Goal: Information Seeking & Learning: Learn about a topic

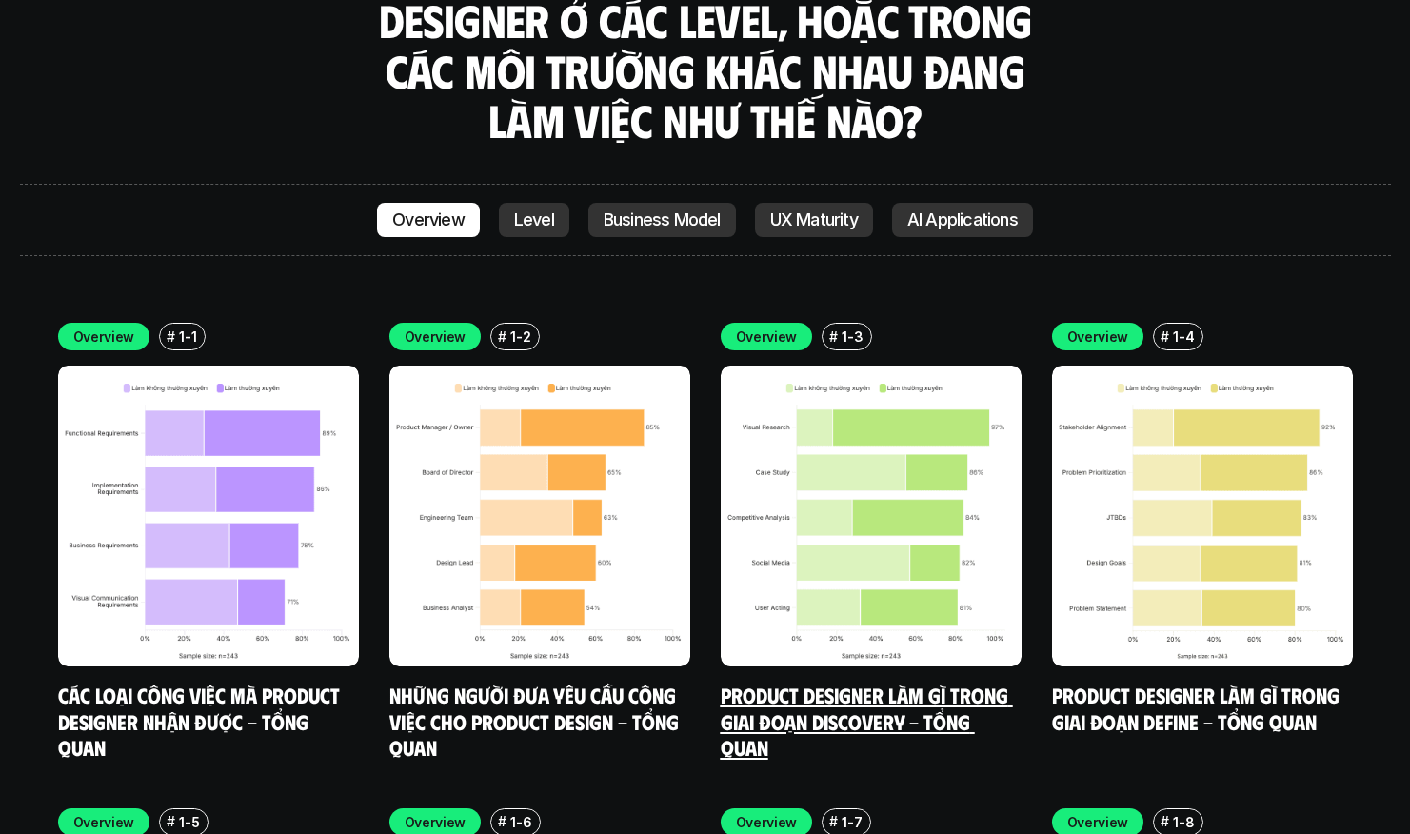
scroll to position [5413, 0]
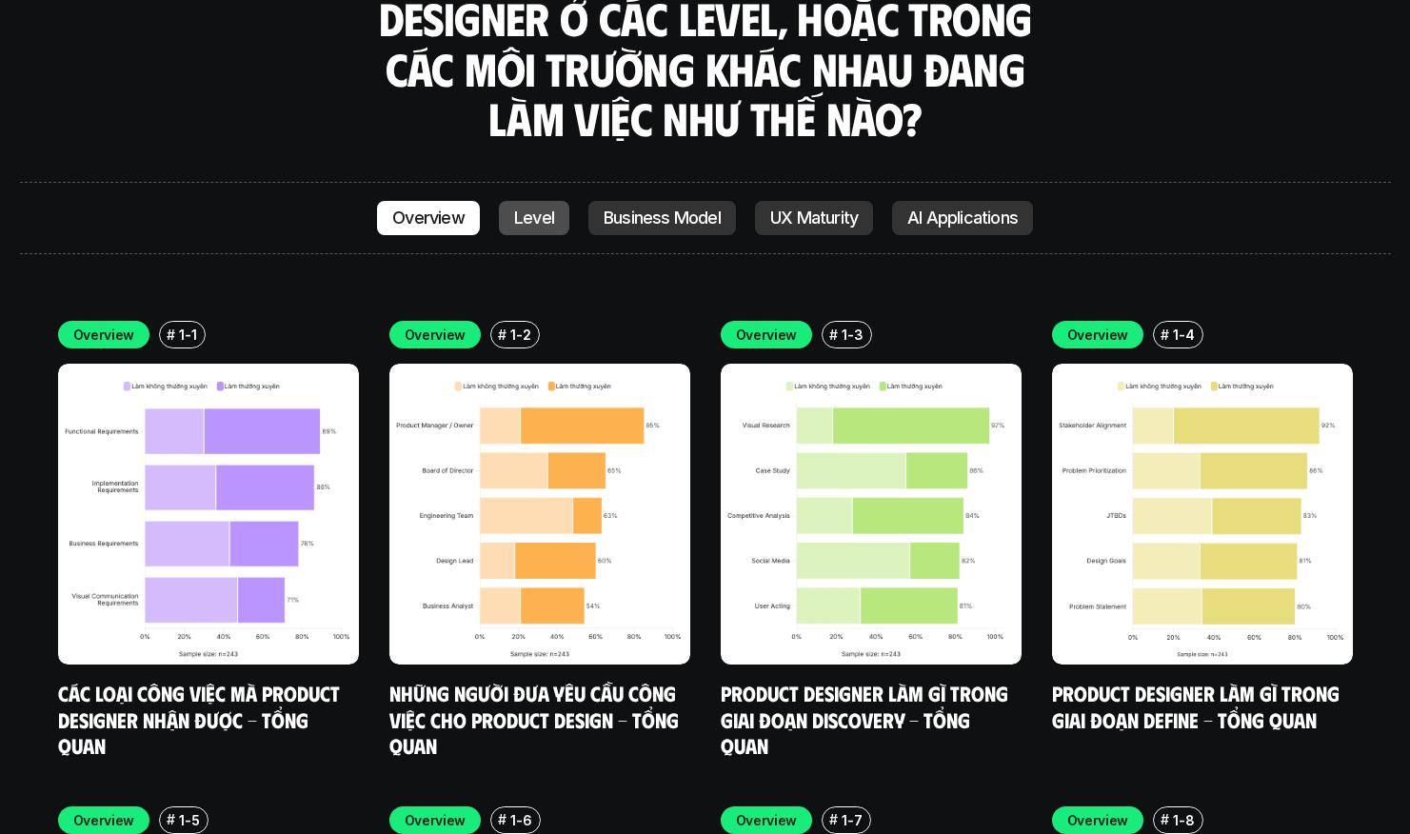
click at [537, 209] on p "Level" at bounding box center [534, 218] width 40 height 19
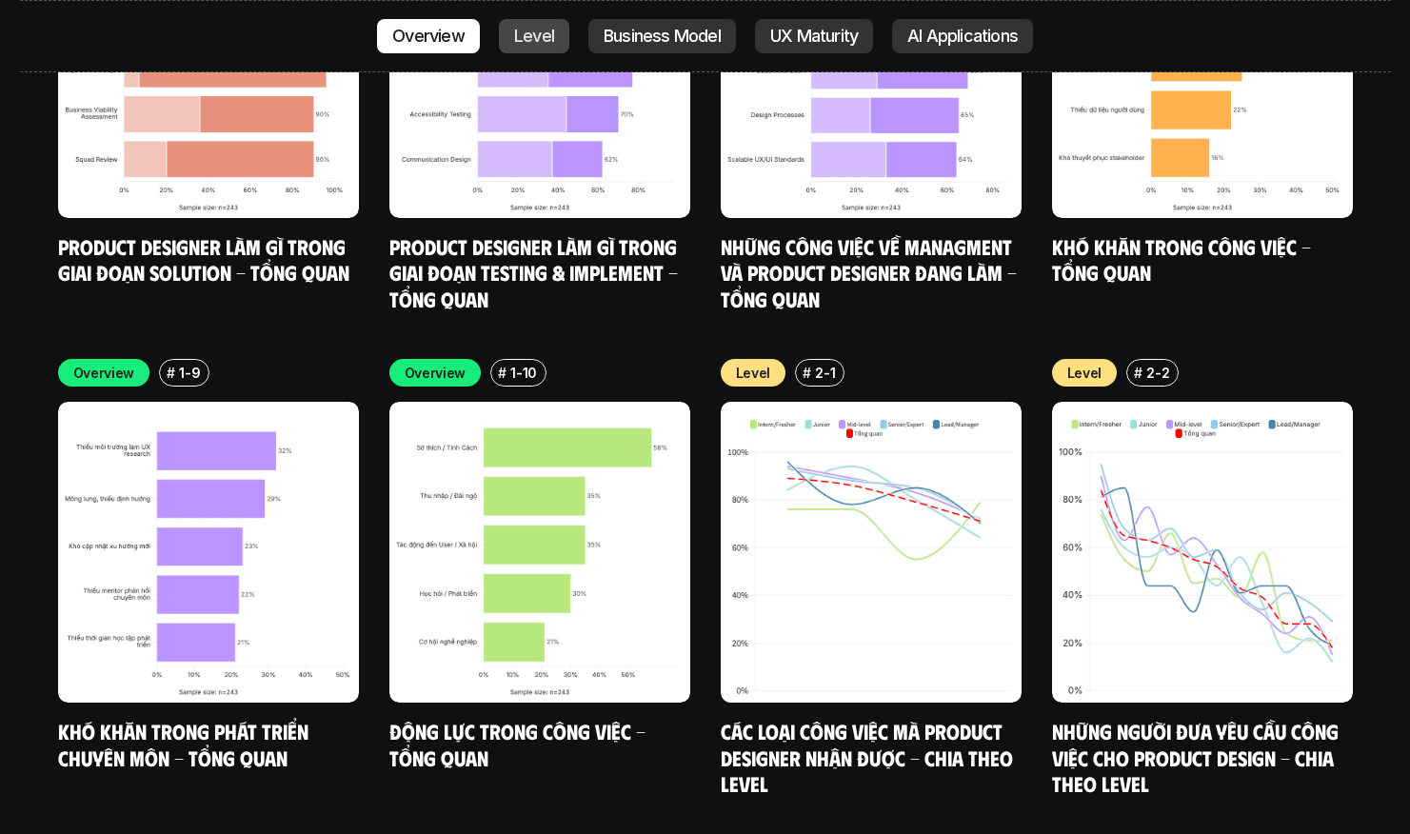
scroll to position [6519, 0]
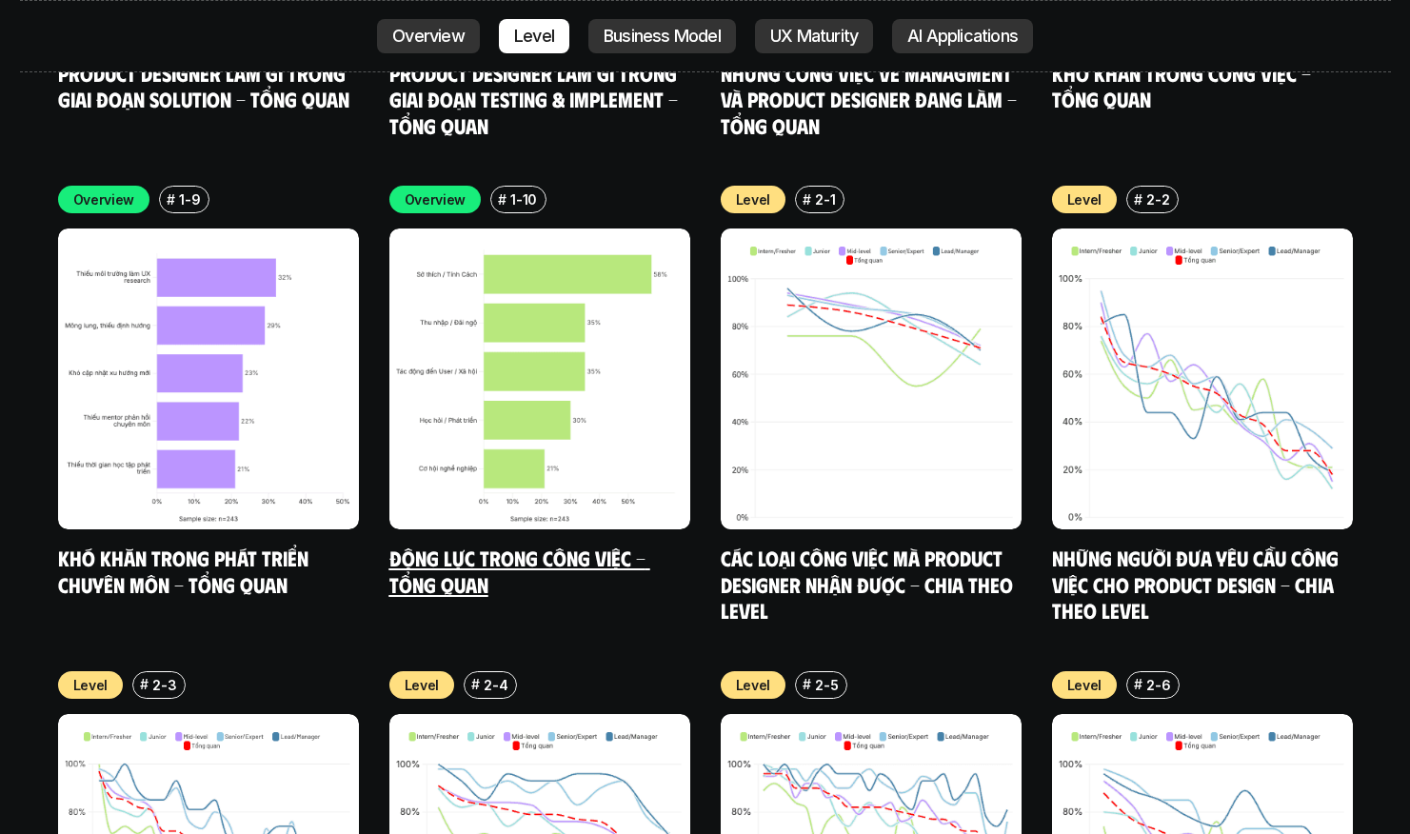
click at [519, 545] on h5 "Động lực trong công việc - Tổng quan" at bounding box center [540, 571] width 301 height 52
click at [491, 545] on link "Động lực trong công việc - Tổng quan" at bounding box center [520, 571] width 261 height 52
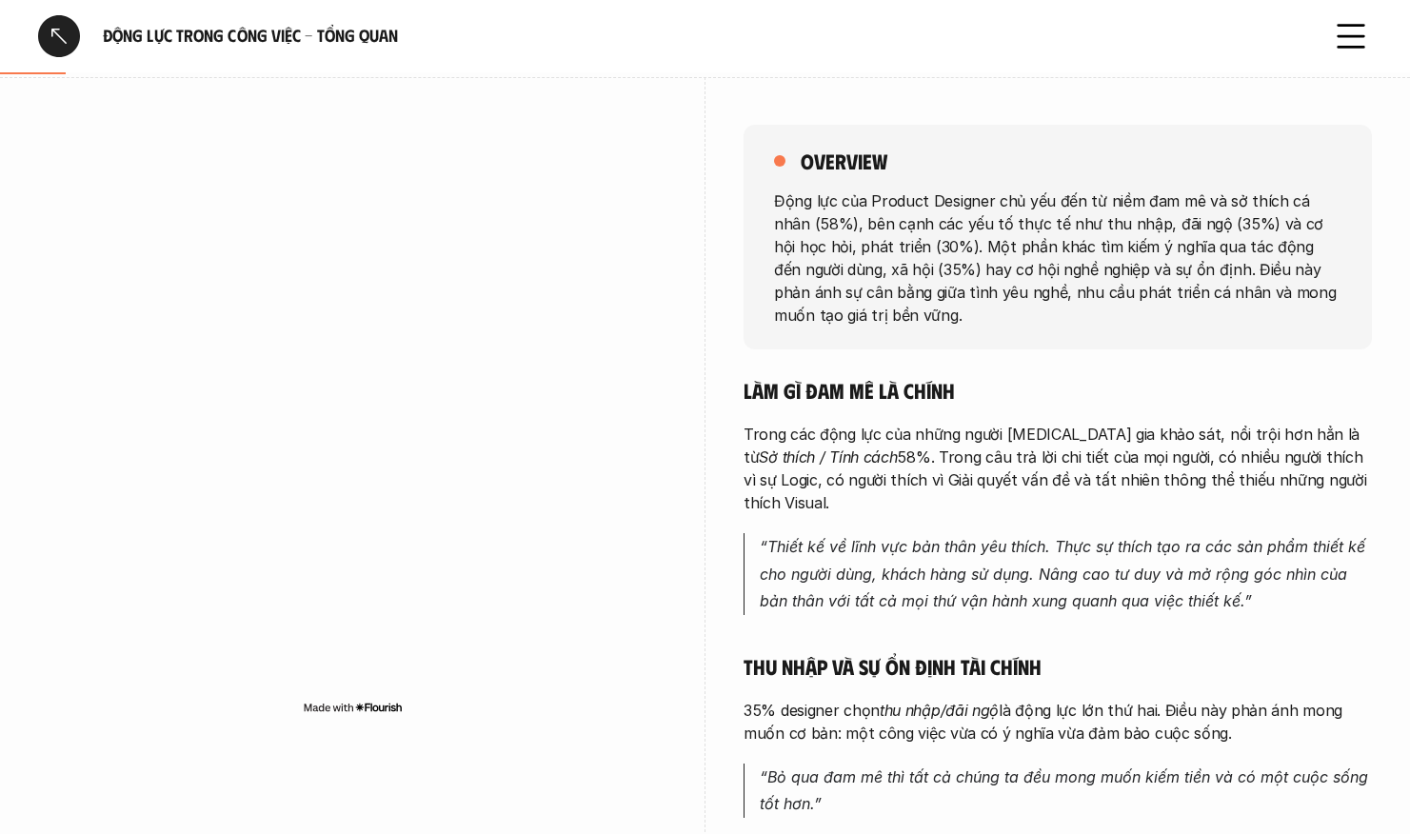
scroll to position [193, 0]
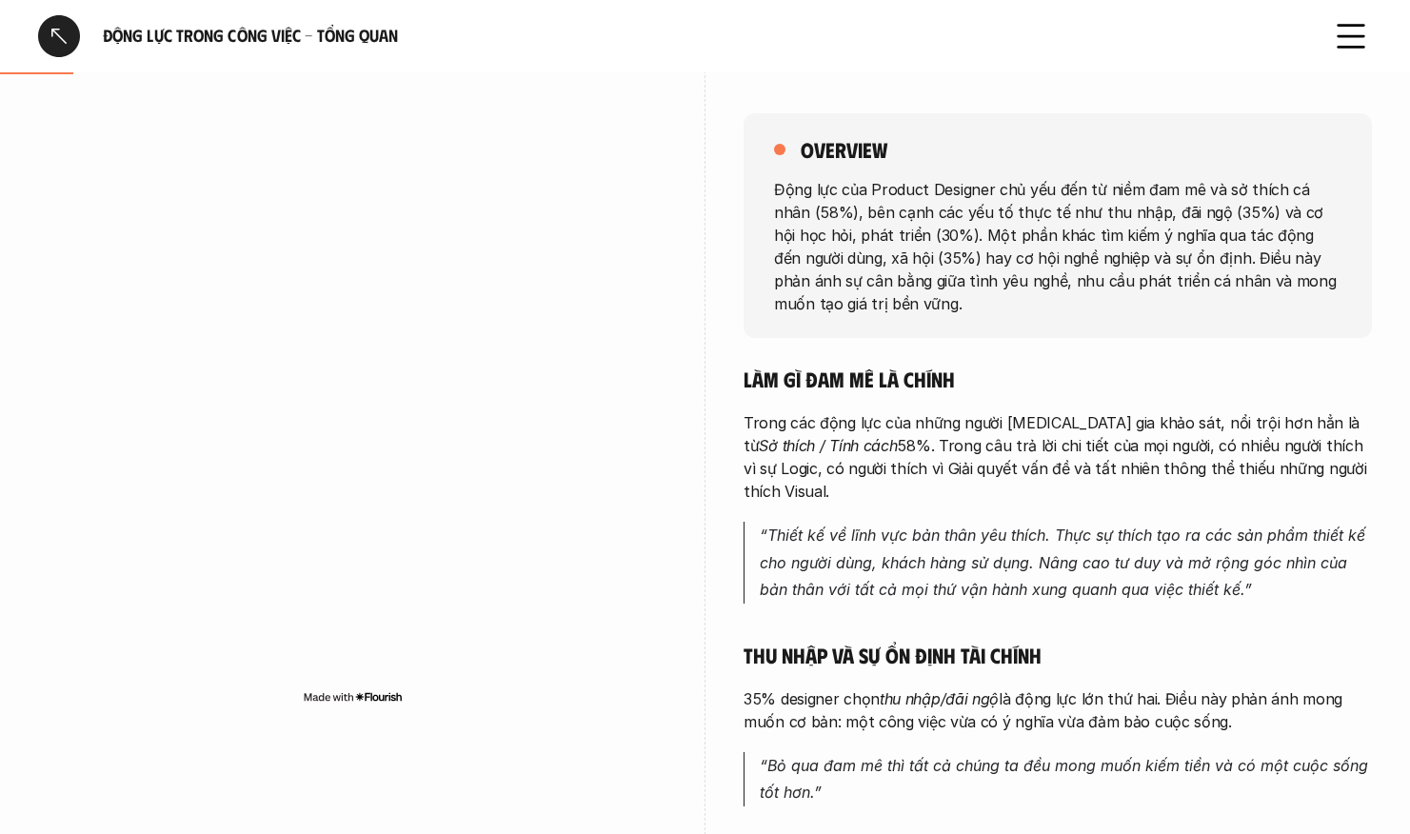
click at [55, 29] on div at bounding box center [59, 36] width 42 height 42
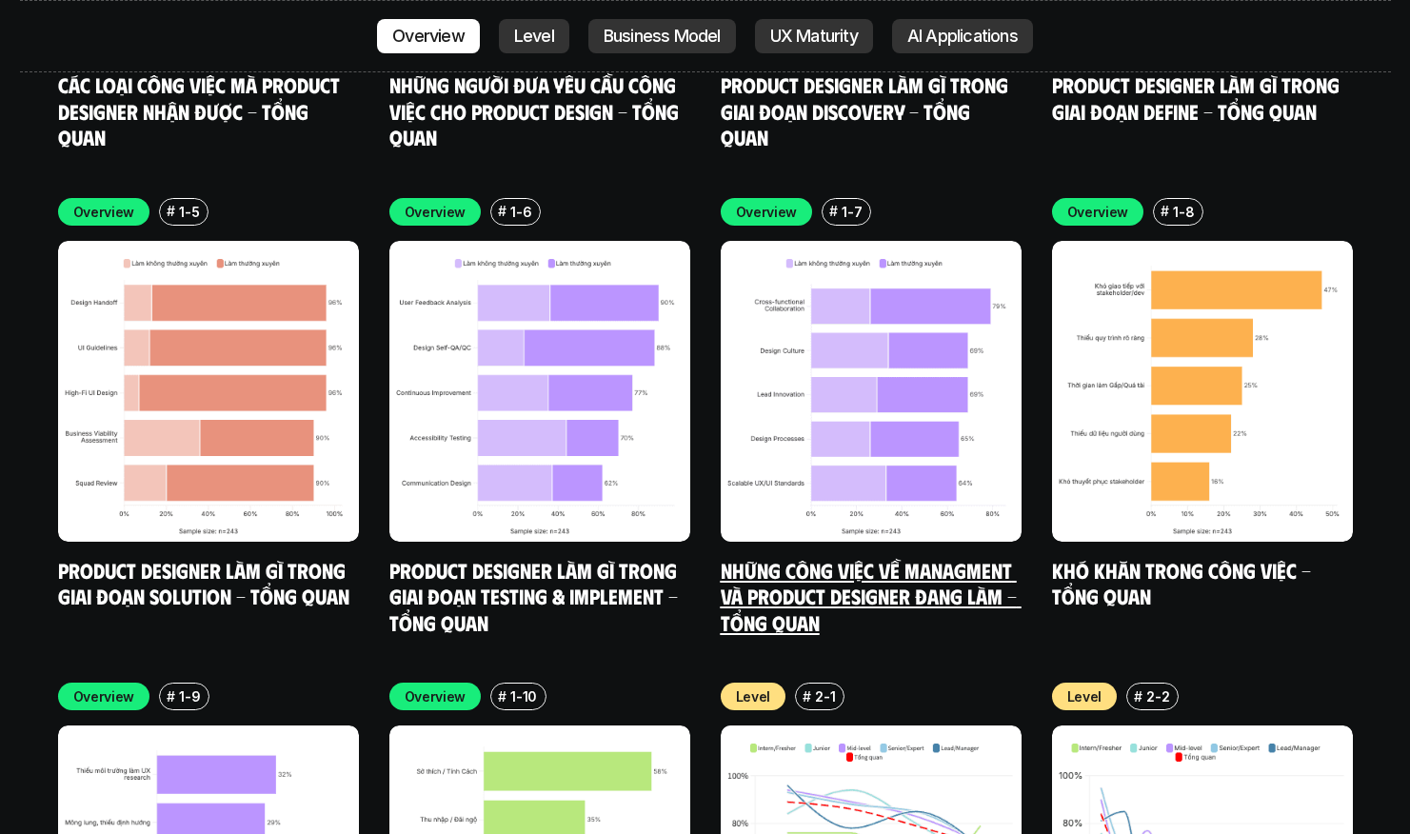
scroll to position [6017, 0]
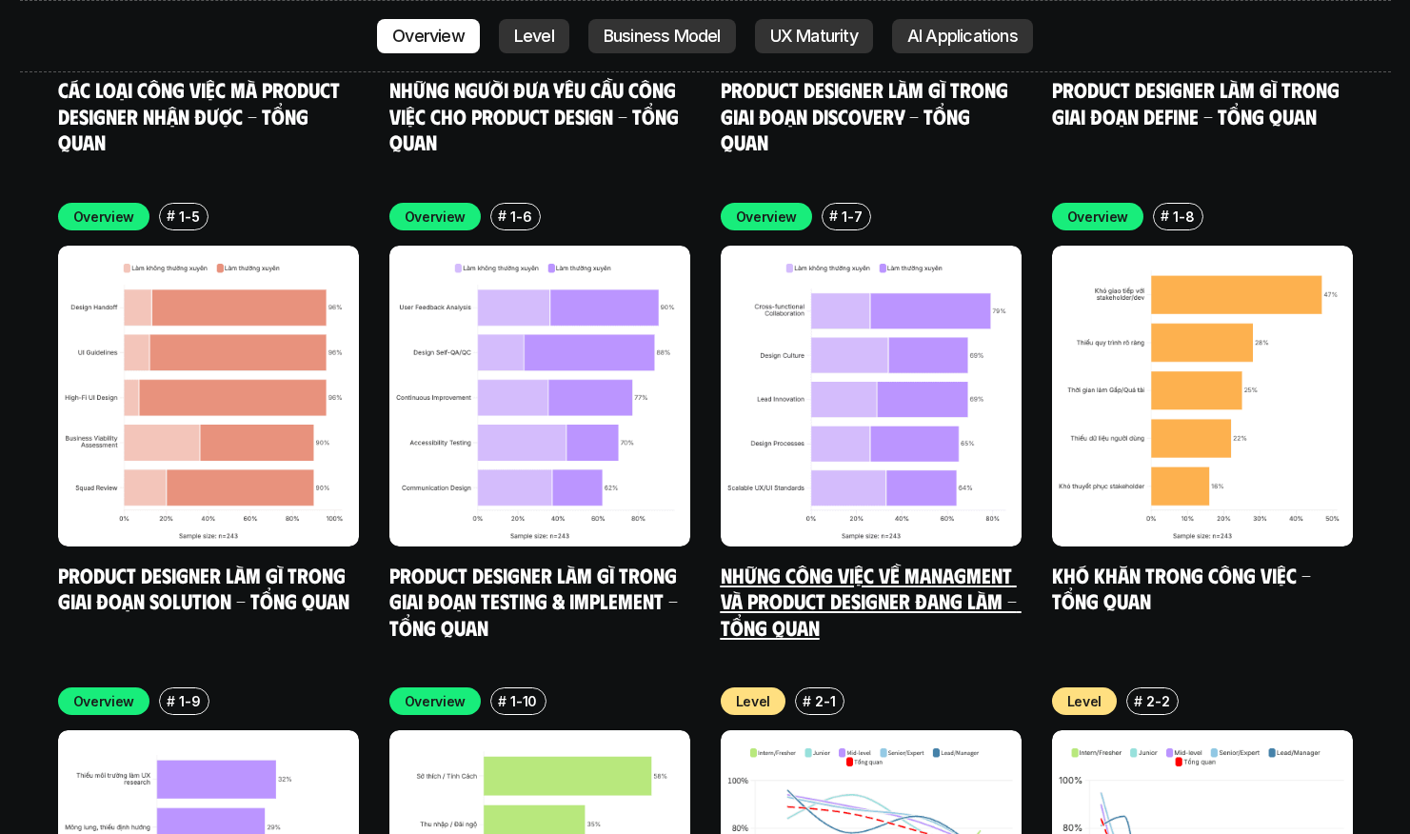
click at [953, 562] on h5 "Những công việc về Managment và Product Designer đang làm - Tổng quan" at bounding box center [871, 601] width 301 height 79
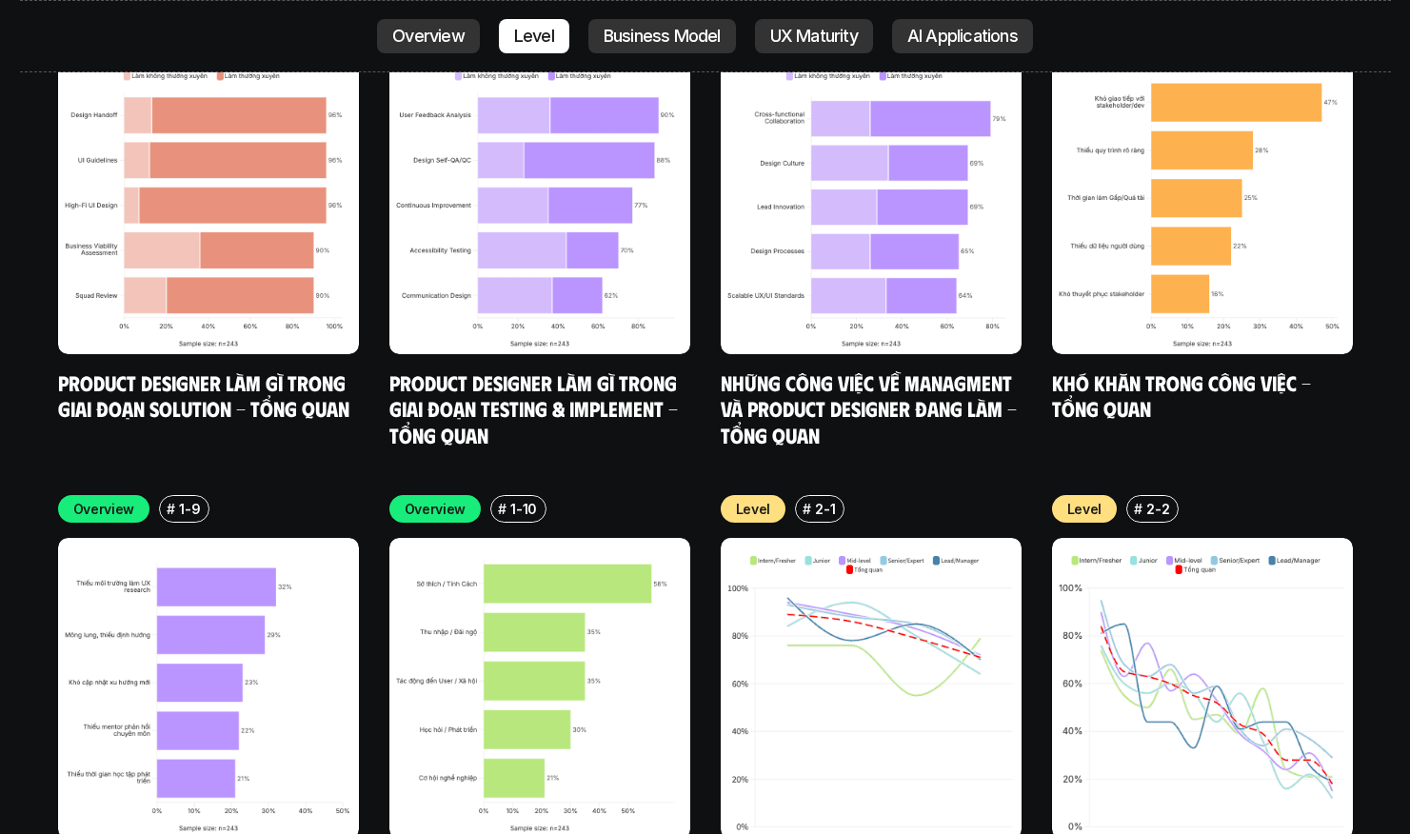
scroll to position [6239, 0]
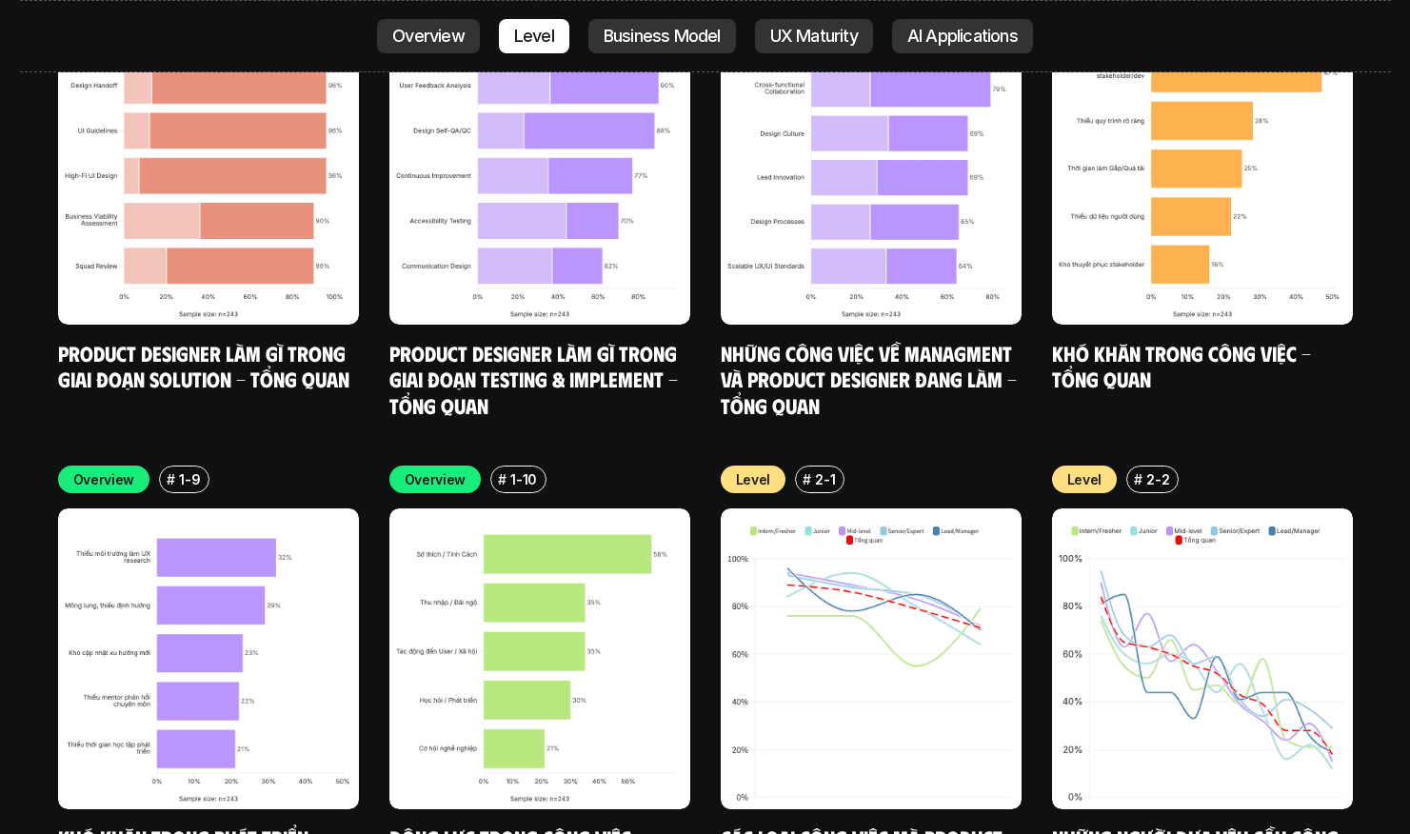
click at [513, 613] on img at bounding box center [540, 659] width 301 height 301
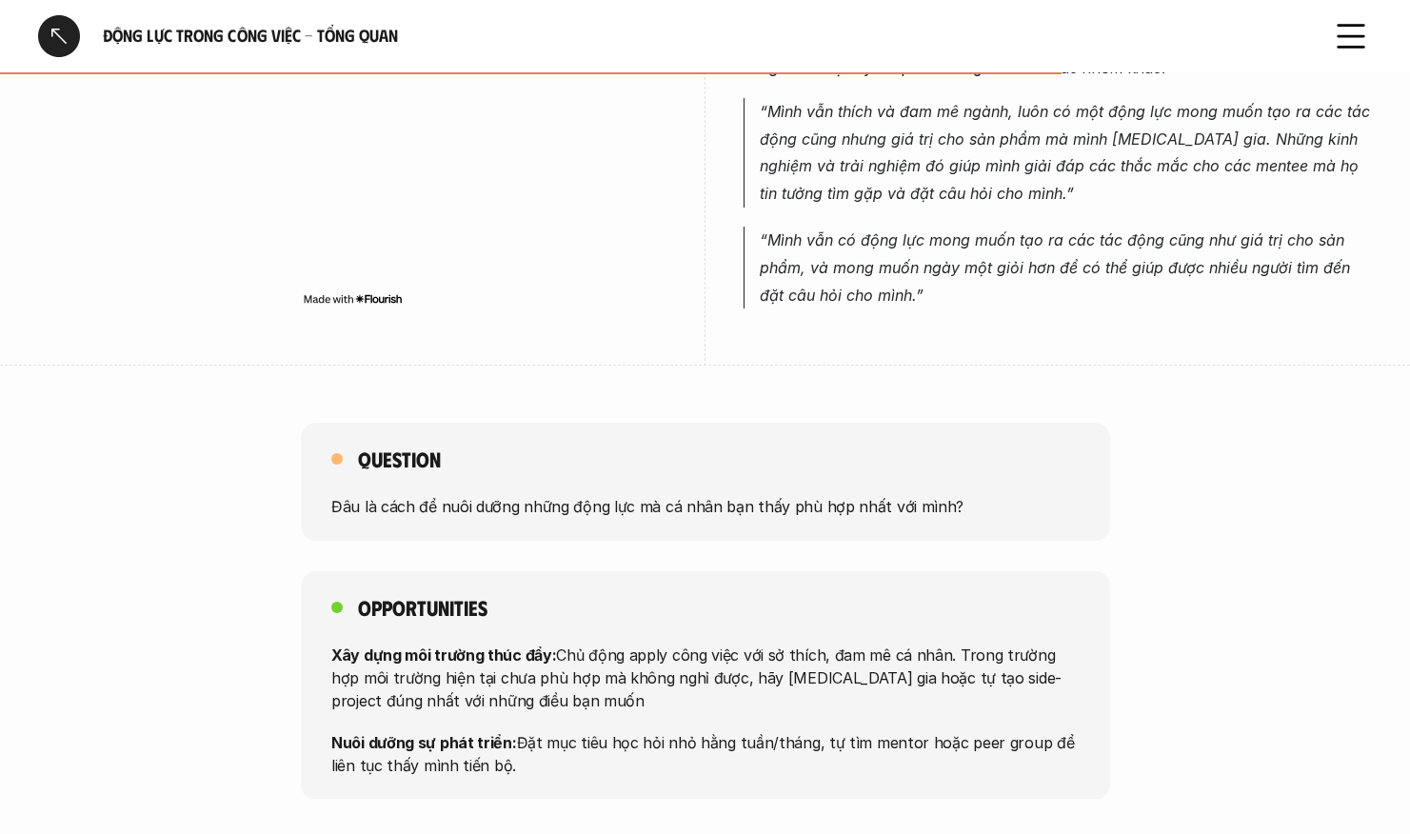
scroll to position [1267, 0]
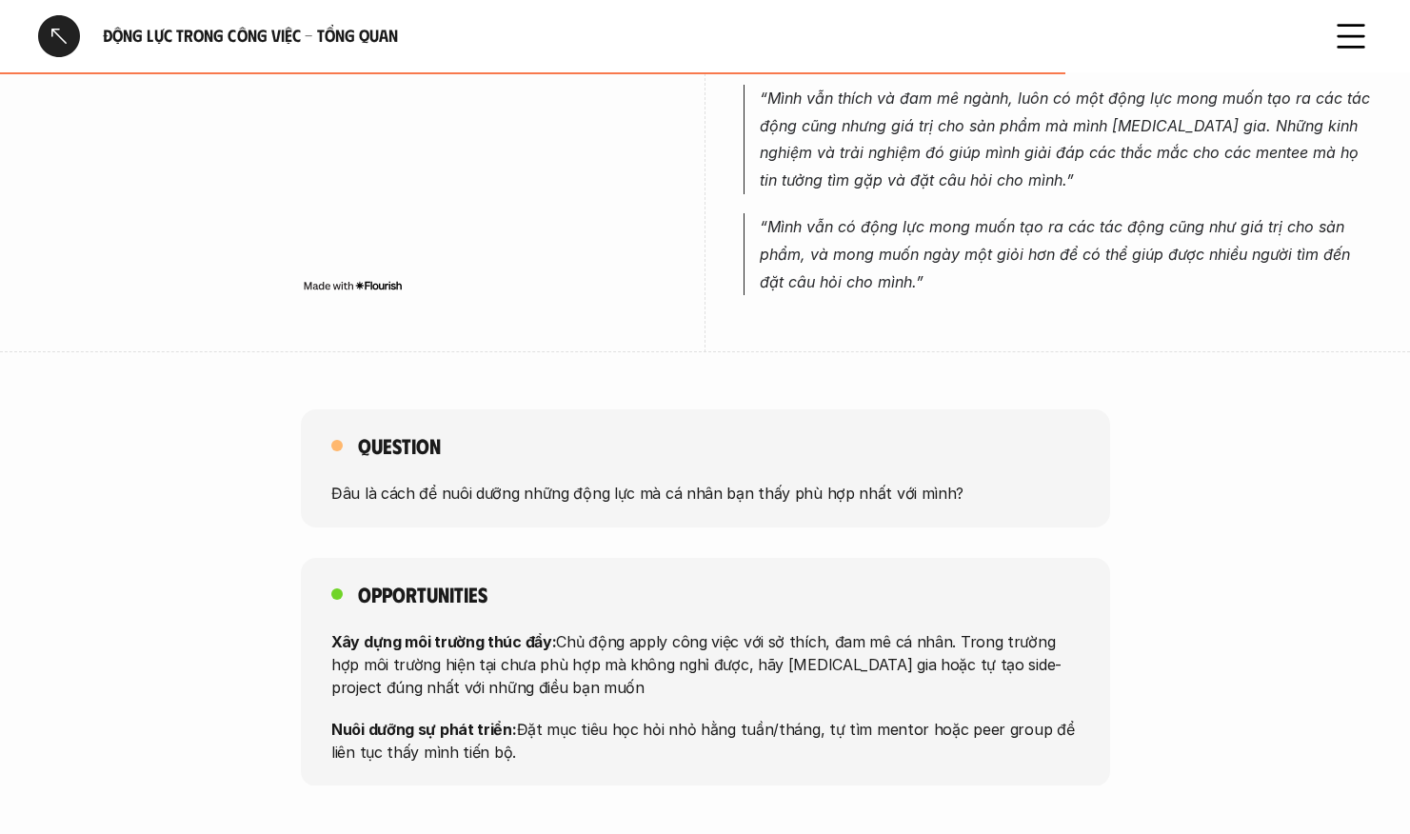
click at [935, 572] on div "Opportunities Xây dựng môi trường thúc đẩy: Chủ động apply công việc với sở thí…" at bounding box center [706, 672] width 810 height 229
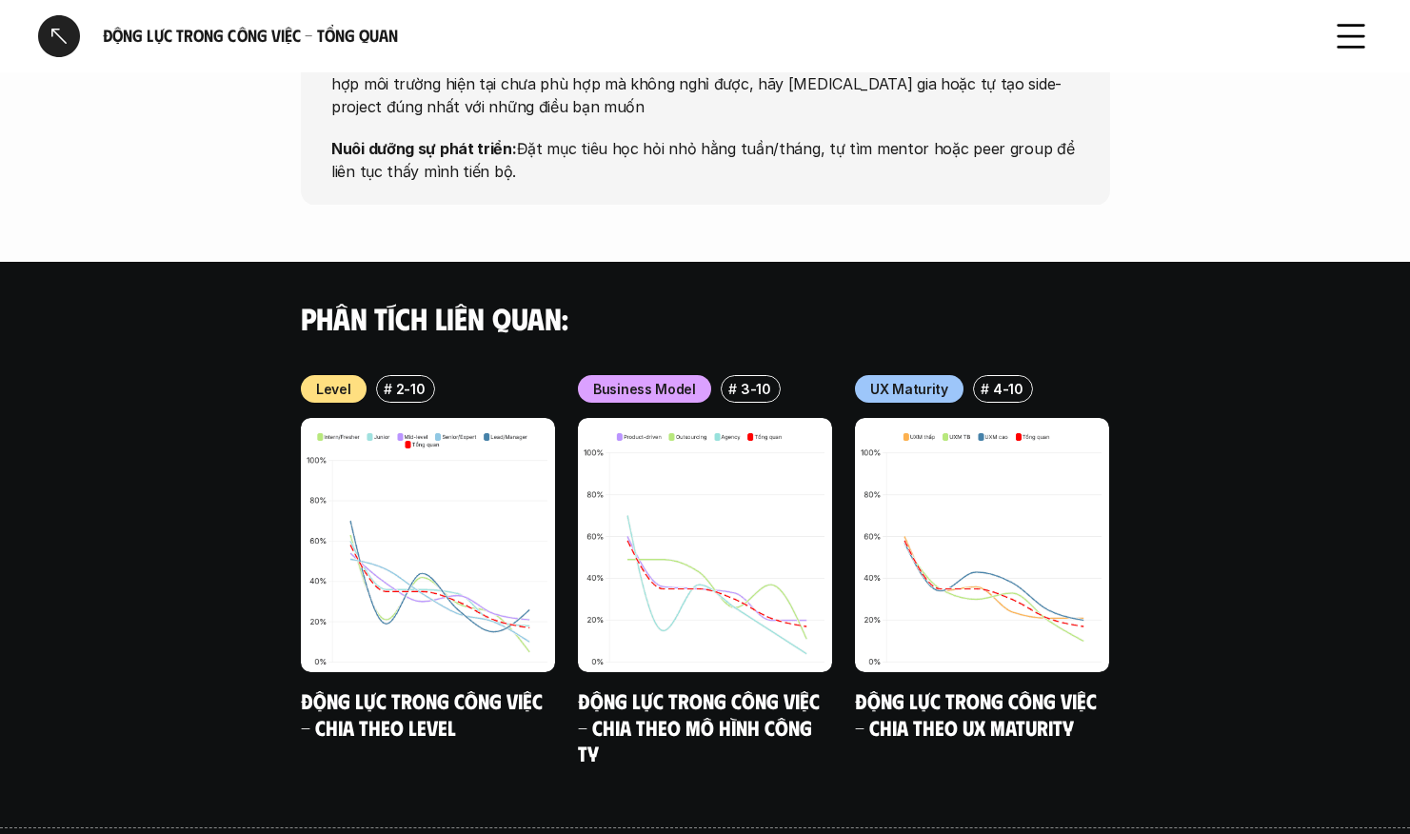
scroll to position [1847, 0]
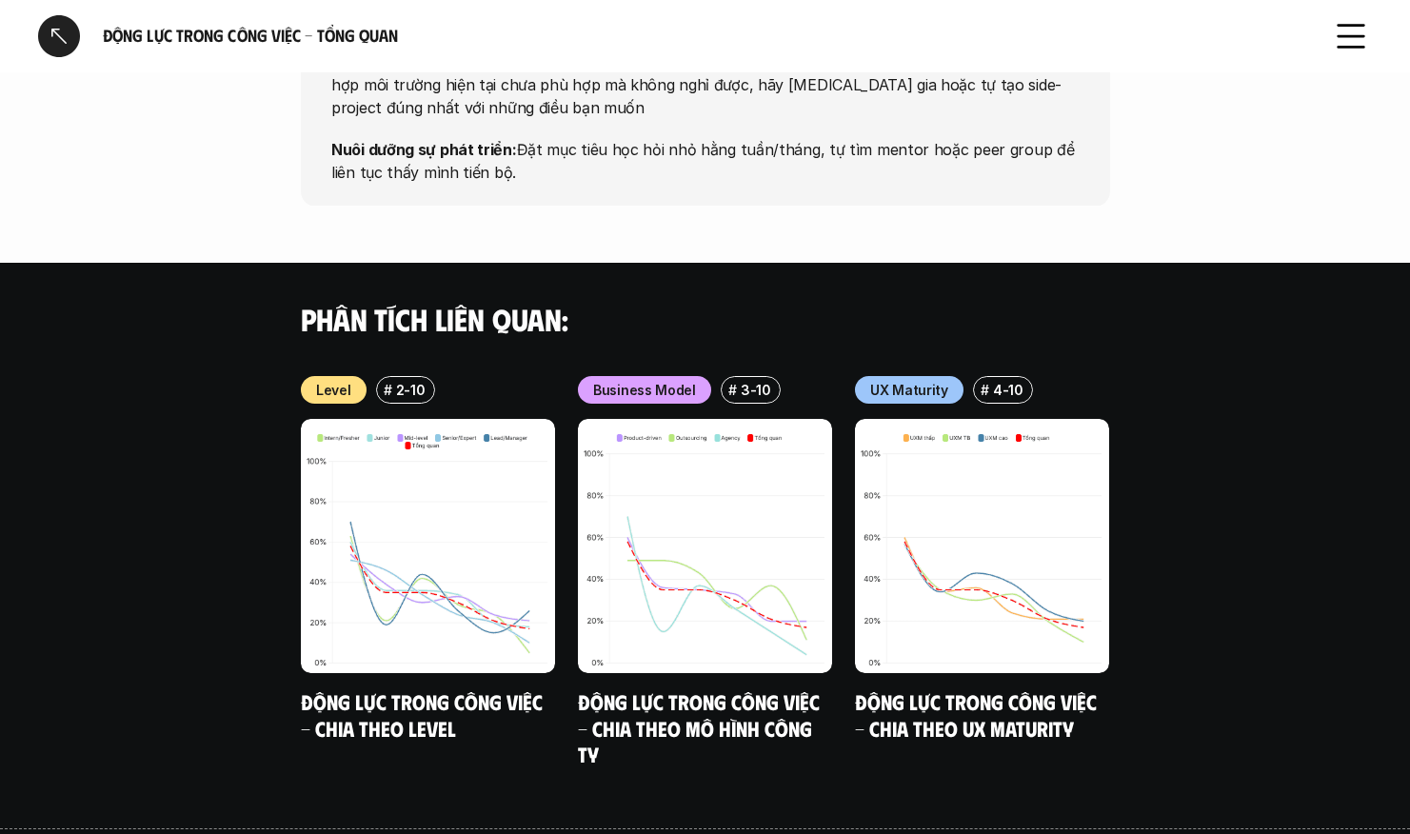
scroll to position [5532, 0]
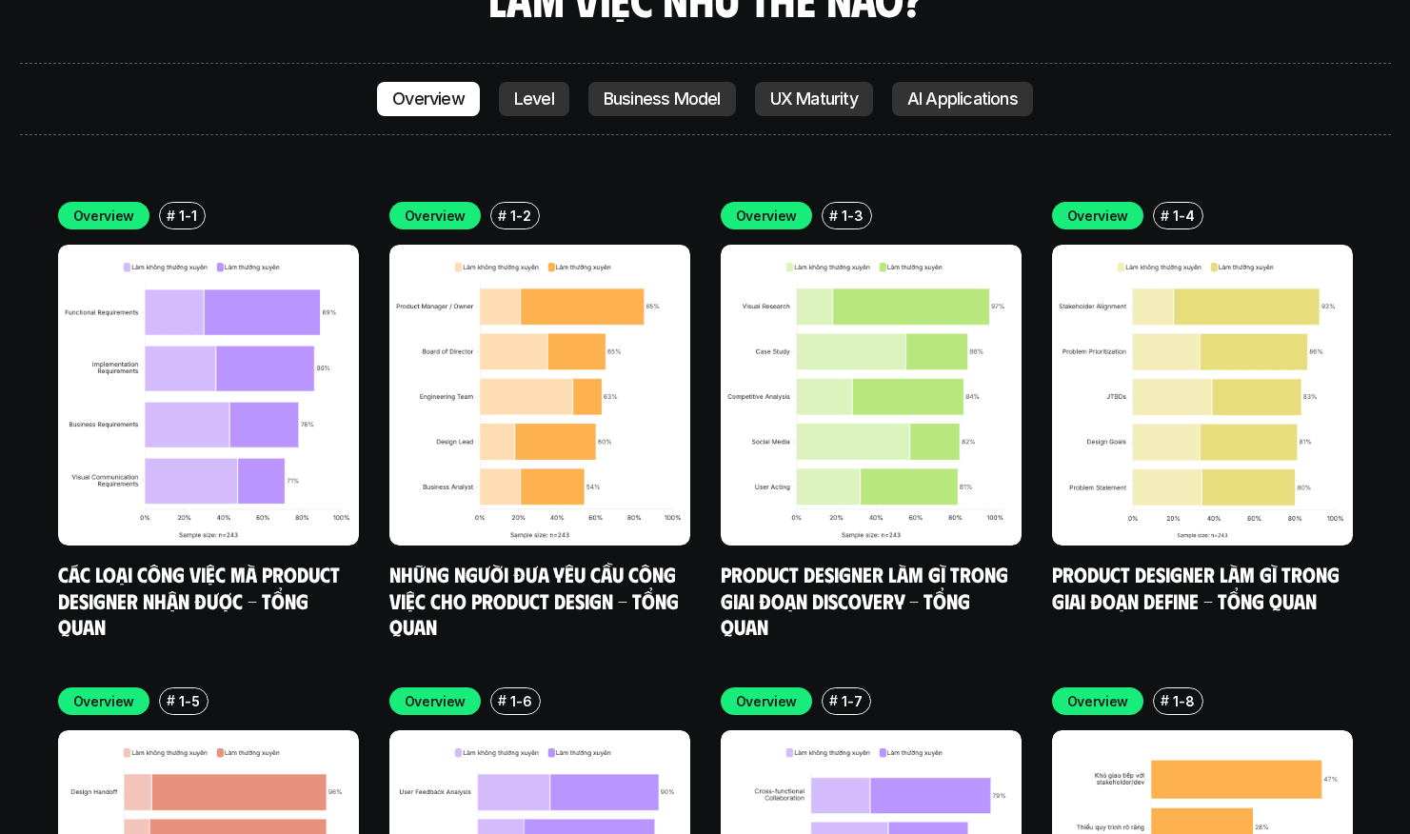
click at [1017, 551] on div "Overview # 1-1 Các loại công việc mà Product Designer nhận được - Tổng quan Ove…" at bounding box center [705, 663] width 1295 height 923
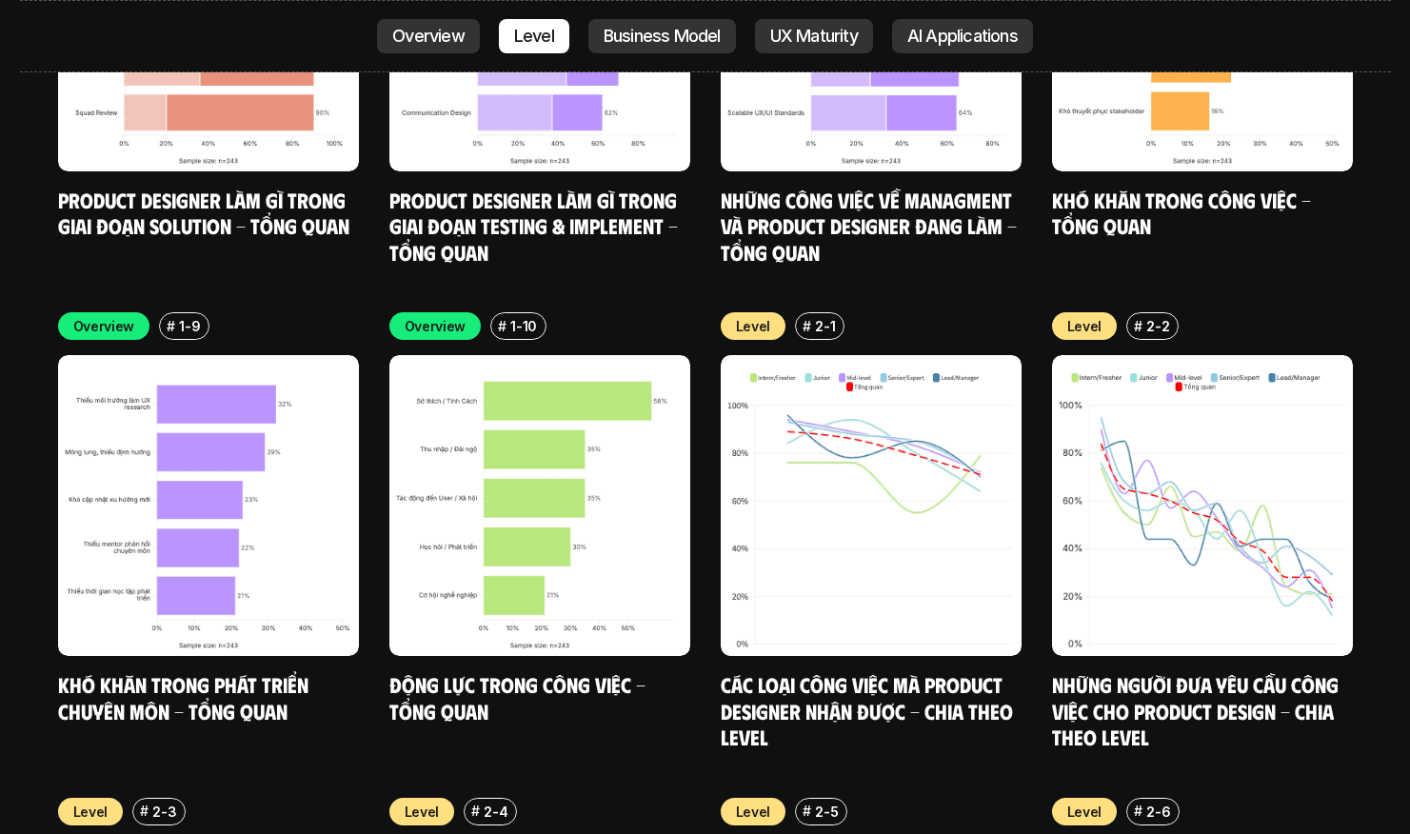
scroll to position [6385, 0]
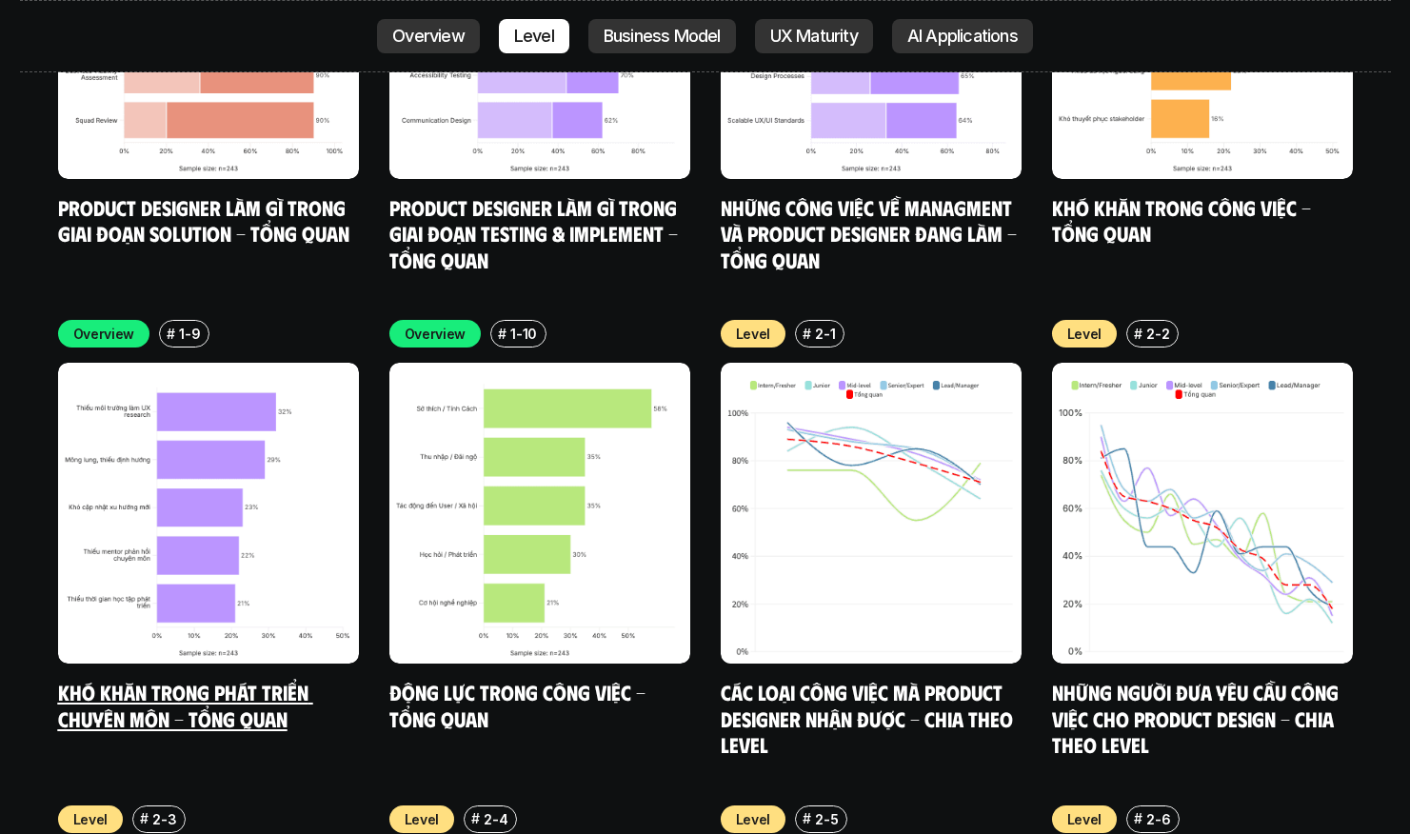
click at [236, 679] on link "Khó khăn trong phát triển chuyên môn - Tổng quan" at bounding box center [185, 705] width 255 height 52
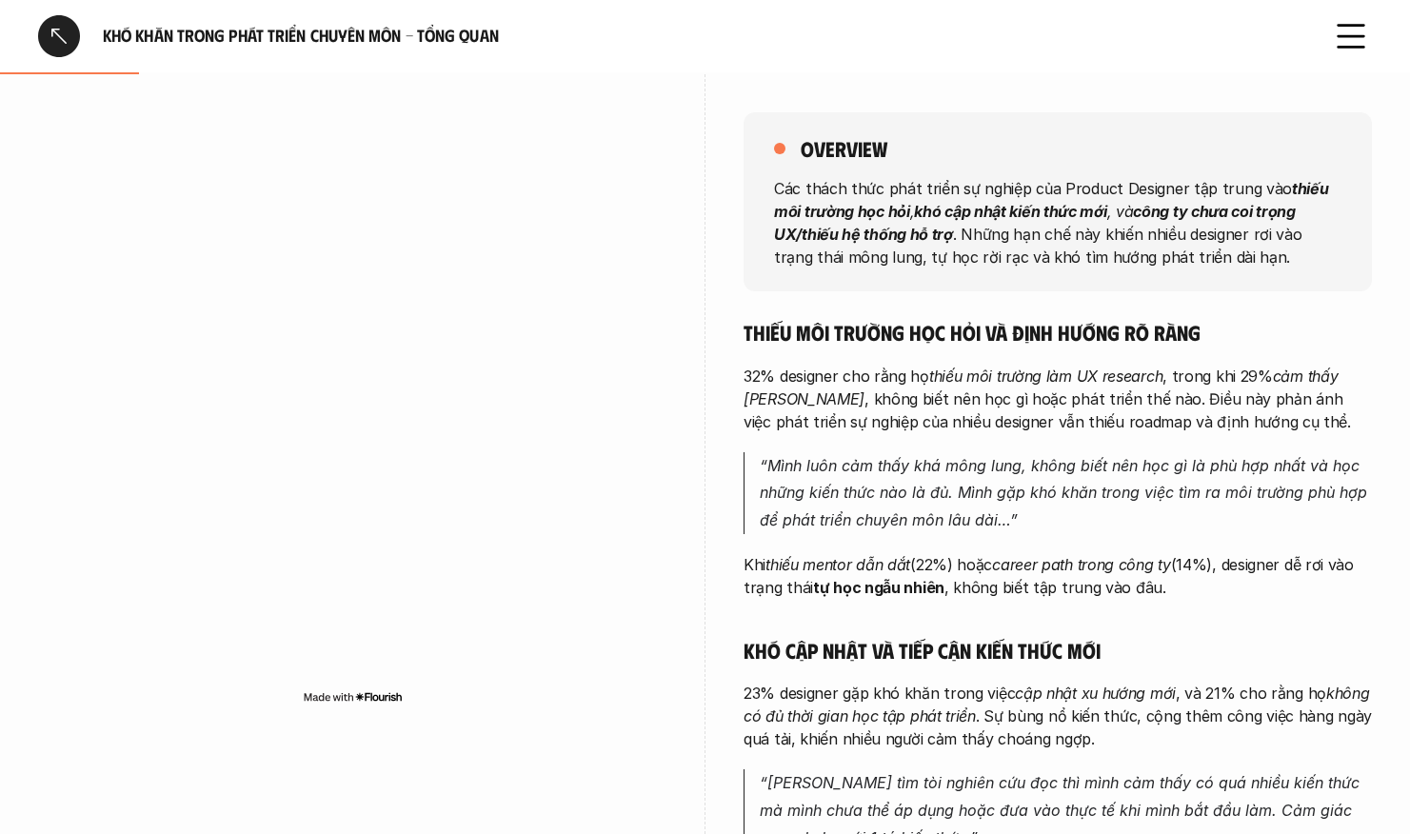
scroll to position [250, 0]
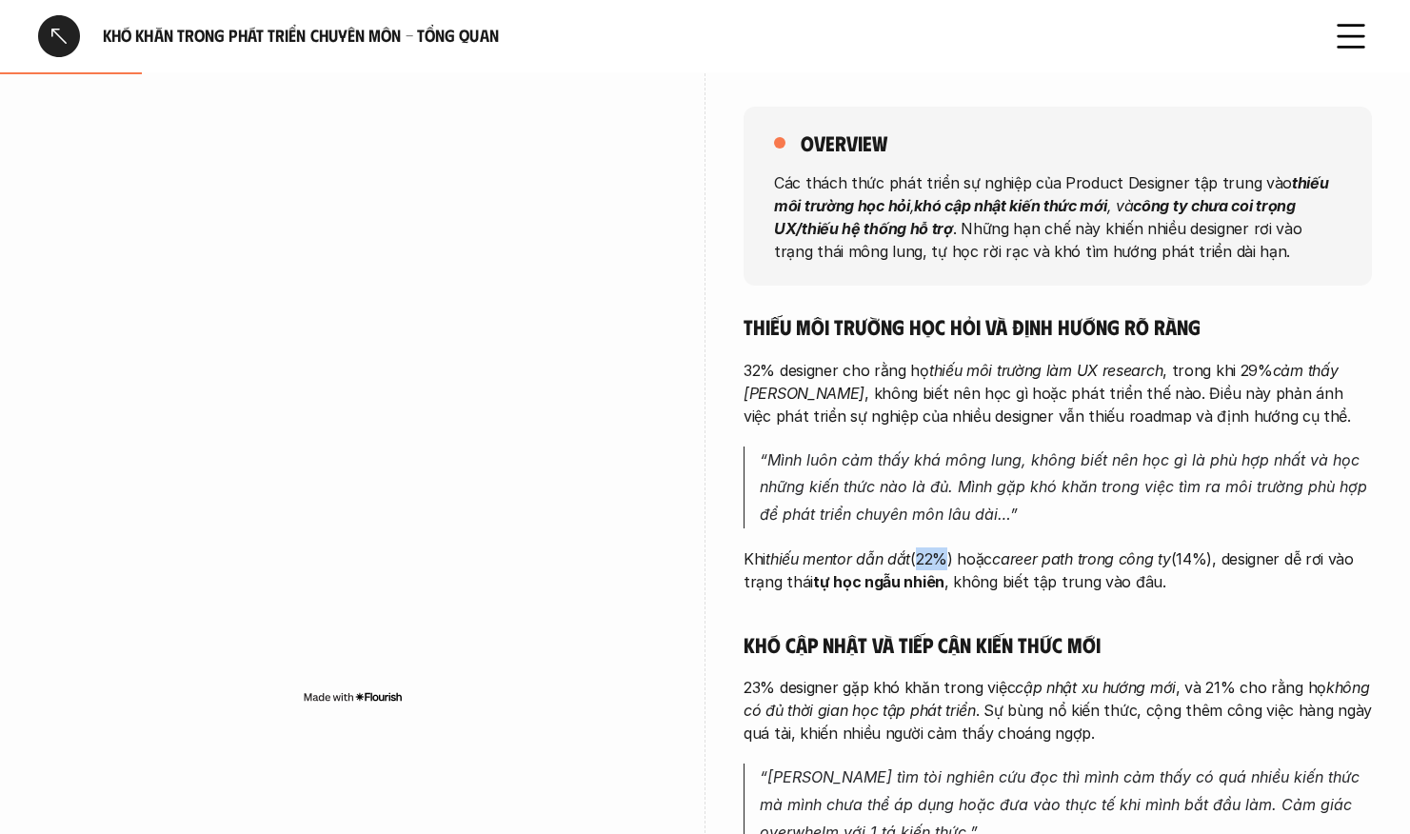
drag, startPoint x: 928, startPoint y: 555, endPoint x: 950, endPoint y: 555, distance: 21.9
click at [950, 555] on p "Khi thiếu mentor dẫn dắt (22%) hoặc career path trong công ty (14%), designer d…" at bounding box center [1058, 571] width 629 height 46
click at [952, 556] on p "Khi thiếu mentor dẫn dắt (22%) hoặc career path trong công ty (14%), designer d…" at bounding box center [1058, 571] width 629 height 46
drag, startPoint x: 925, startPoint y: 555, endPoint x: 949, endPoint y: 556, distance: 23.8
click at [949, 556] on p "Khi thiếu mentor dẫn dắt (22%) hoặc career path trong công ty (14%), designer d…" at bounding box center [1058, 571] width 629 height 46
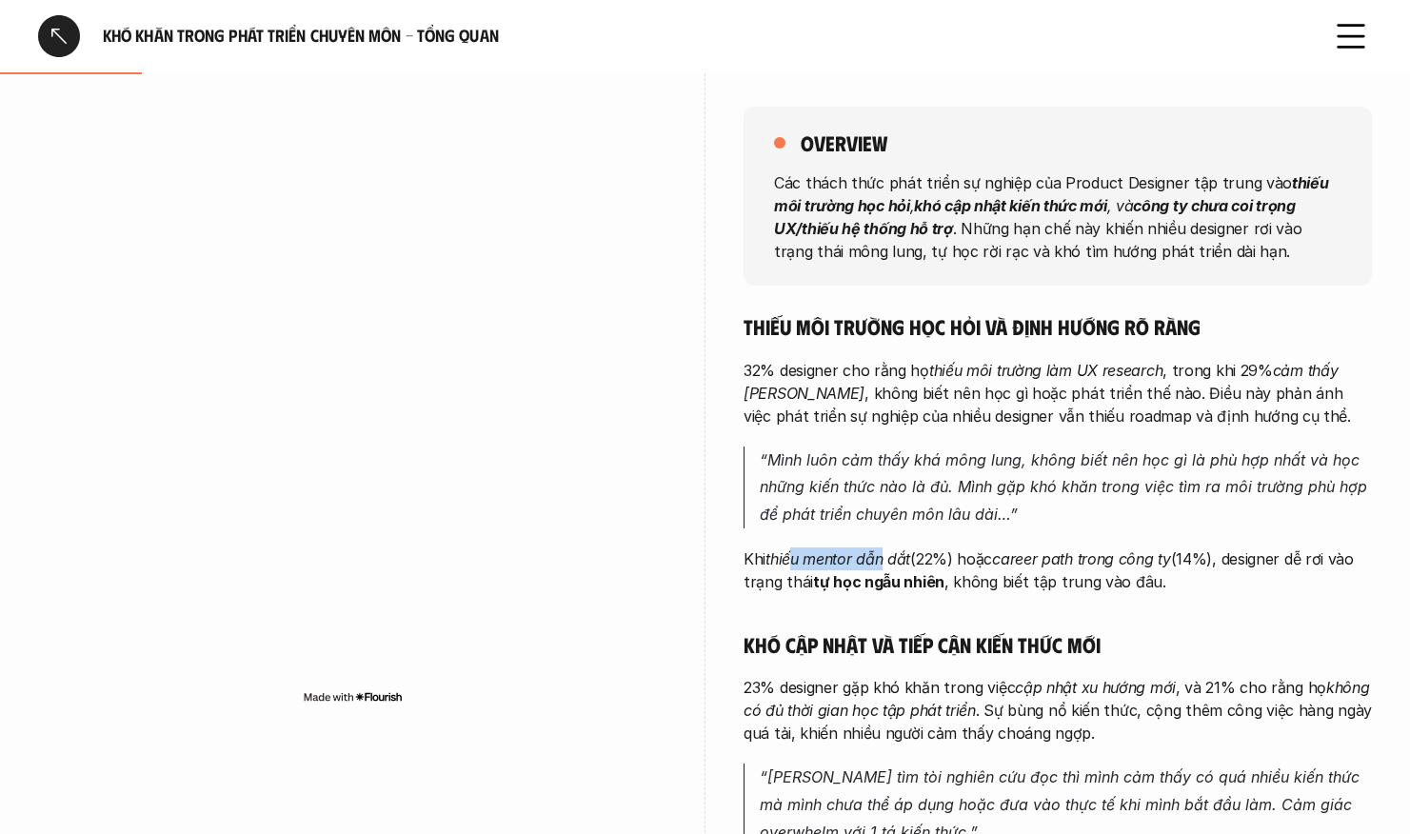
drag, startPoint x: 799, startPoint y: 557, endPoint x: 888, endPoint y: 555, distance: 88.6
click at [889, 555] on em "thiếu mentor dẫn dắt" at bounding box center [838, 559] width 145 height 19
click at [948, 550] on p "Khi thiếu mentor dẫn dắt (22%) hoặc career path trong công ty (14%), designer d…" at bounding box center [1058, 571] width 629 height 46
drag, startPoint x: 925, startPoint y: 562, endPoint x: 955, endPoint y: 562, distance: 30.5
click at [955, 562] on p "Khi thiếu mentor dẫn dắt (22%) hoặc career path trong công ty (14%), designer d…" at bounding box center [1058, 571] width 629 height 46
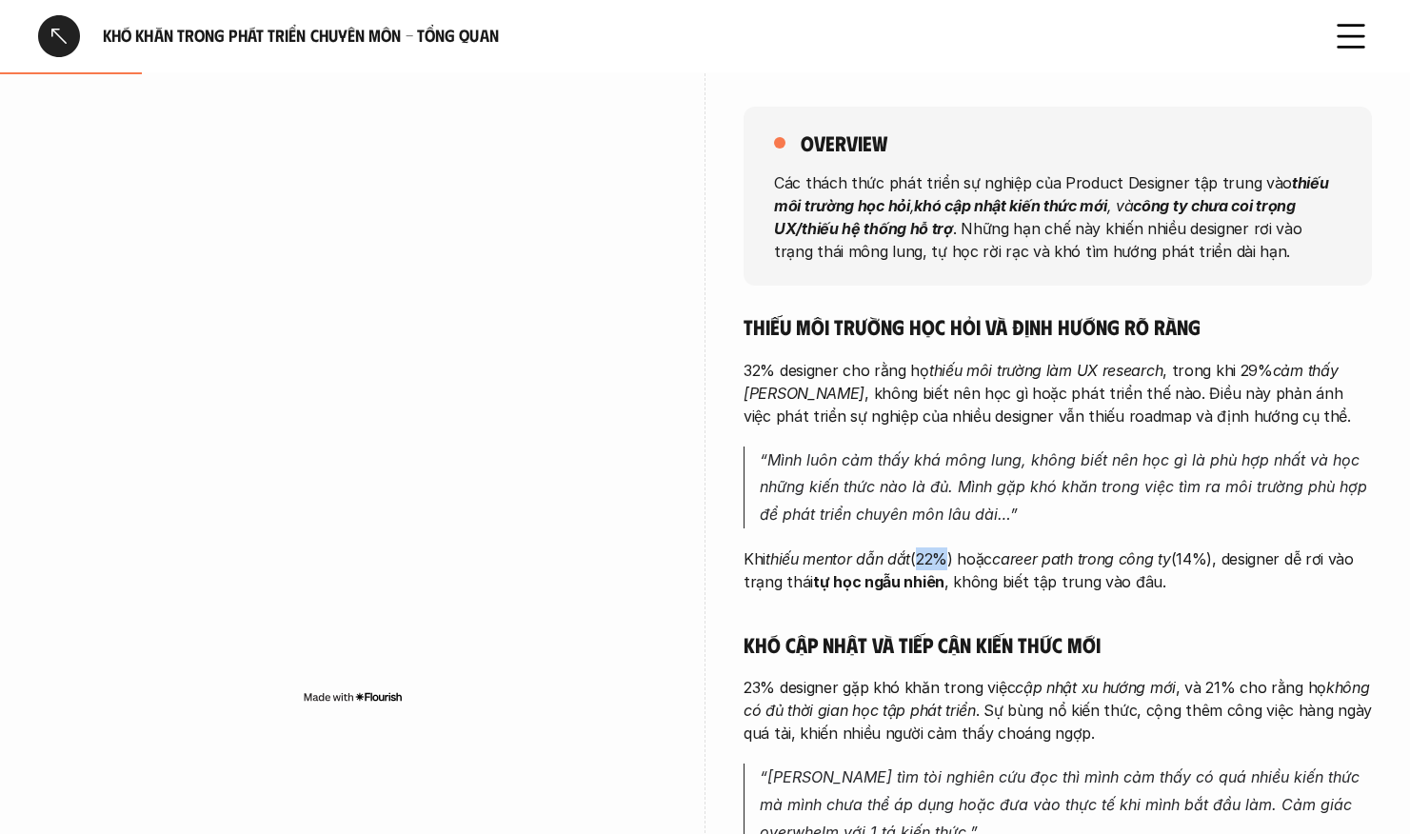
click at [980, 540] on div "Thiếu môi trường học hỏi và định hướng rõ ràng 32% designer cho rằng họ thiếu m…" at bounding box center [1058, 713] width 629 height 801
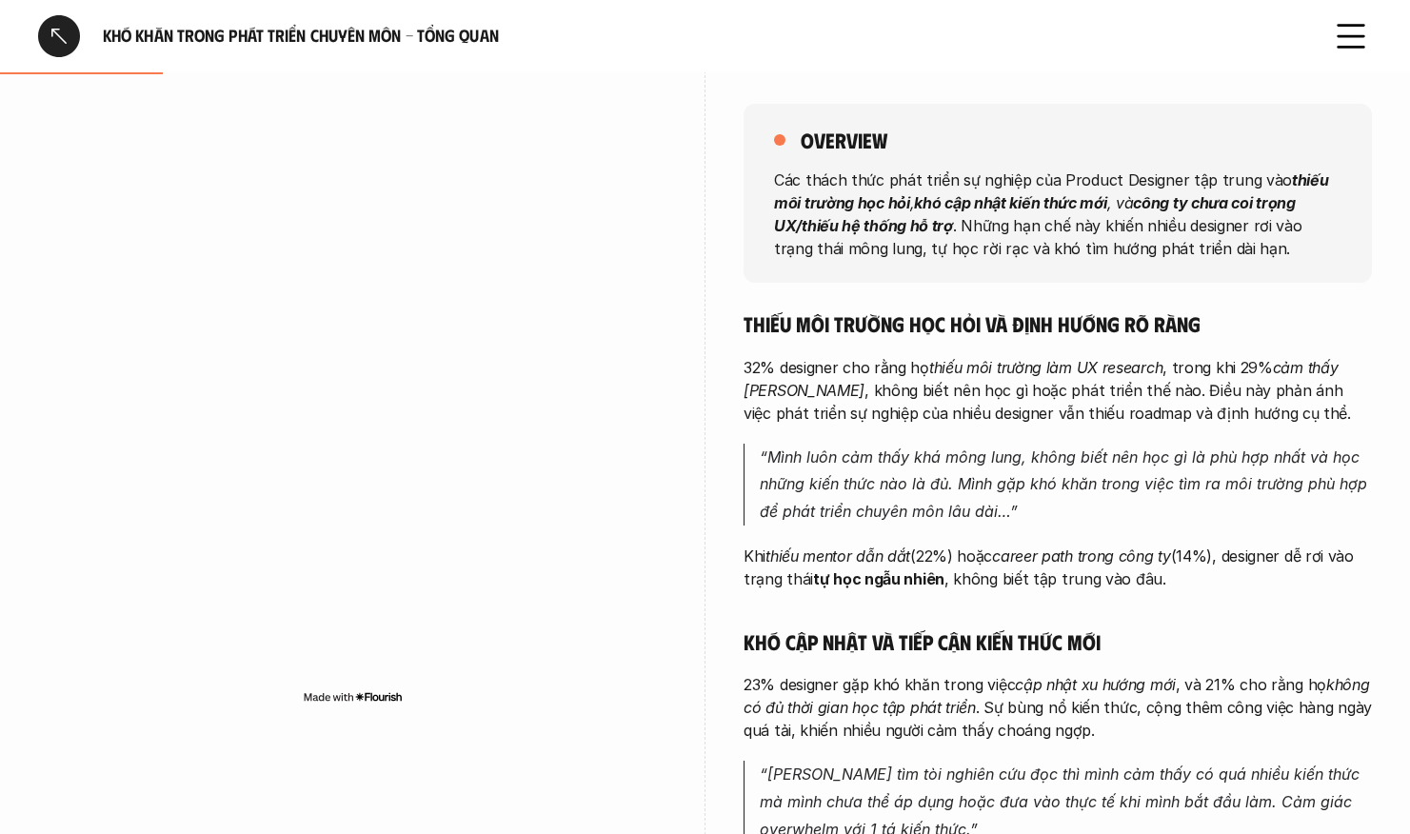
scroll to position [287, 0]
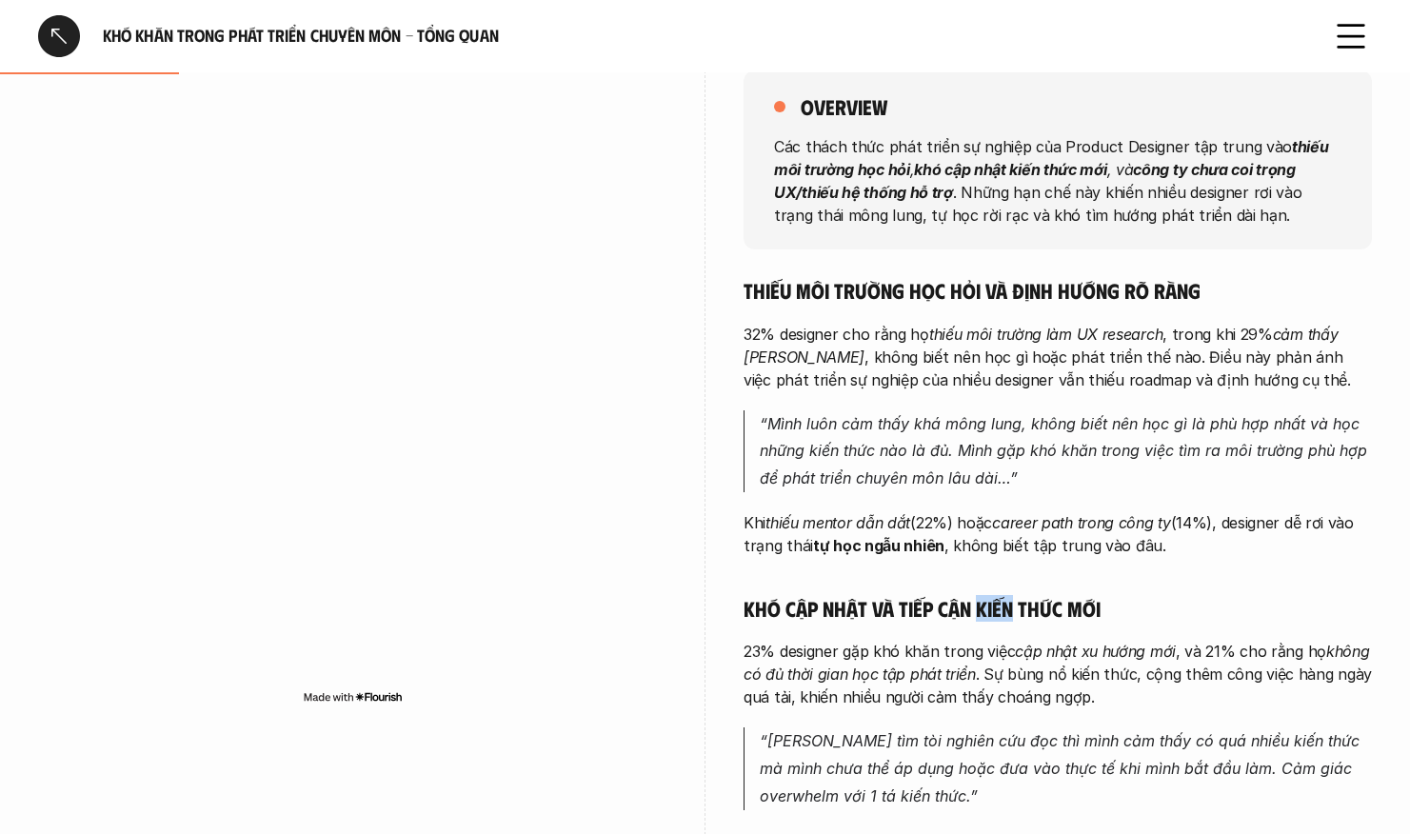
click at [1145, 362] on p "32% designer cho rằng họ thiếu môi trường làm UX research , trong khi 29% cảm t…" at bounding box center [1058, 357] width 629 height 69
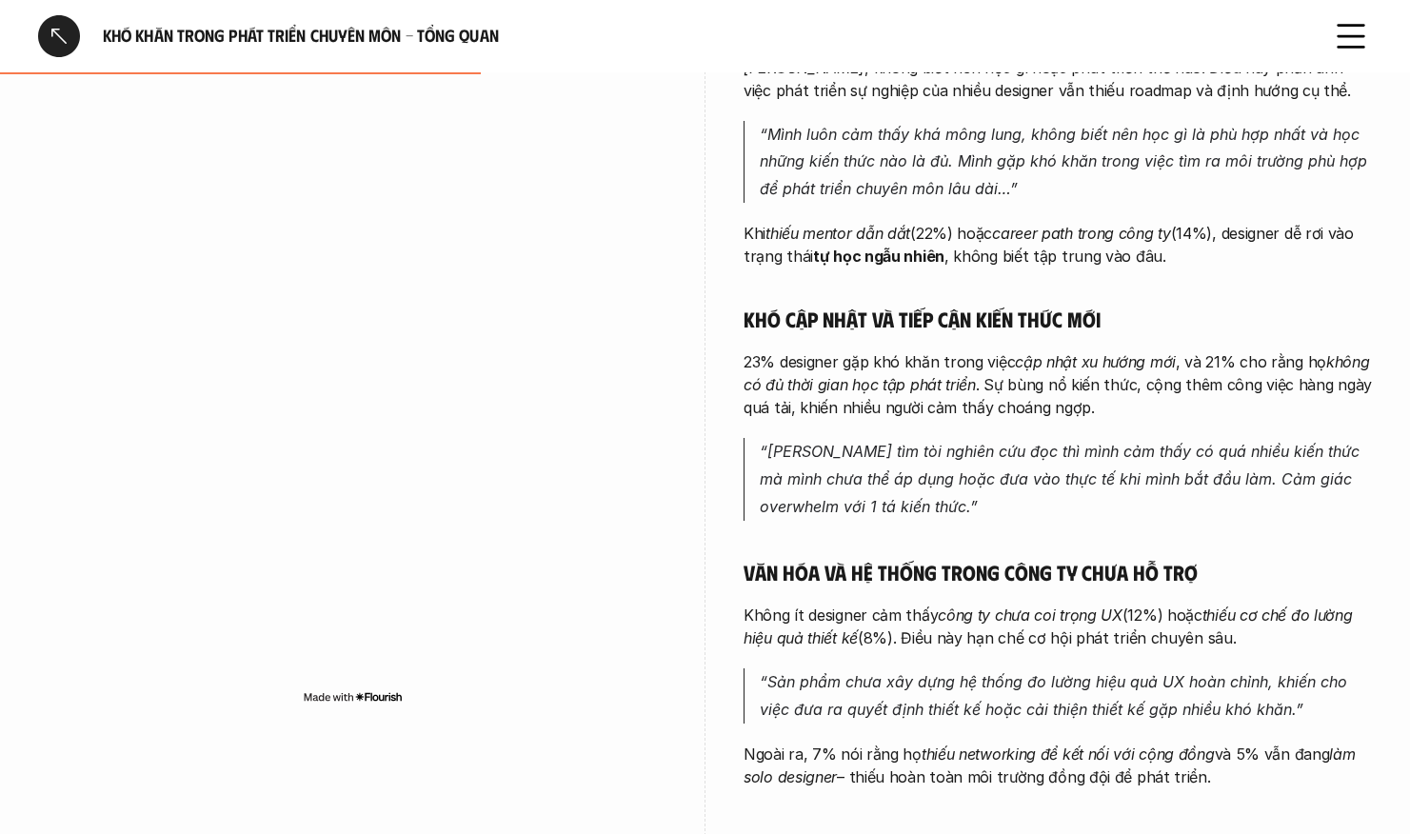
scroll to position [576, 0]
